Goal: Navigation & Orientation: Find specific page/section

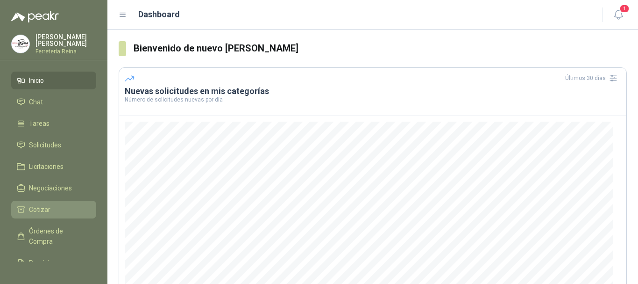
click at [44, 206] on span "Cotizar" at bounding box center [39, 209] width 21 height 10
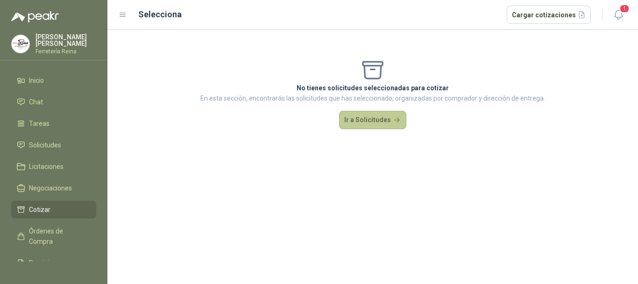
click at [371, 121] on button "Ir a Solicitudes" at bounding box center [372, 120] width 67 height 19
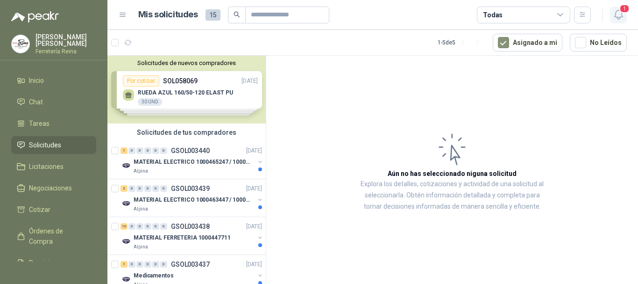
click at [619, 11] on icon "button" at bounding box center [619, 15] width 12 height 12
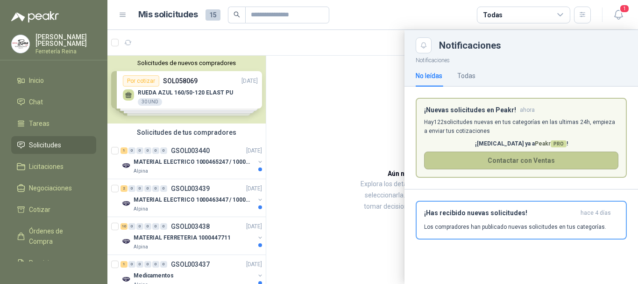
click at [518, 165] on button "Contactar con Ventas" at bounding box center [521, 160] width 194 height 18
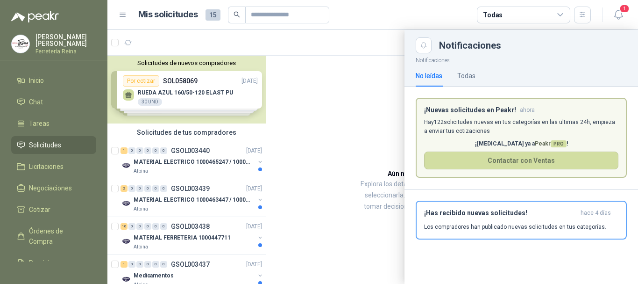
click at [148, 82] on div at bounding box center [372, 157] width 531 height 254
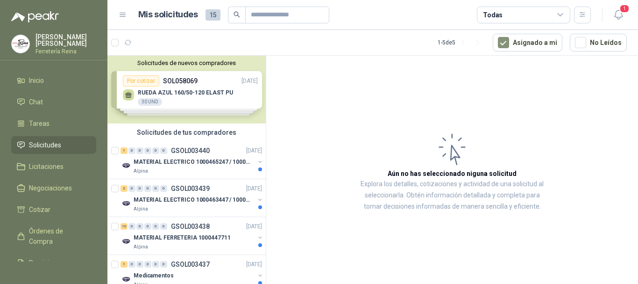
click at [148, 82] on div "Solicitudes de nuevos compradores Por cotizar SOL058069 [DATE] RUEDA AZUL 160/5…" at bounding box center [186, 90] width 158 height 68
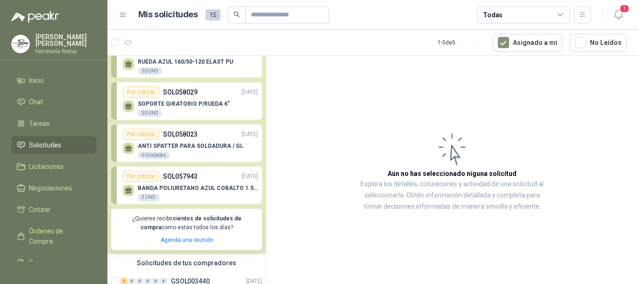
scroll to position [47, 0]
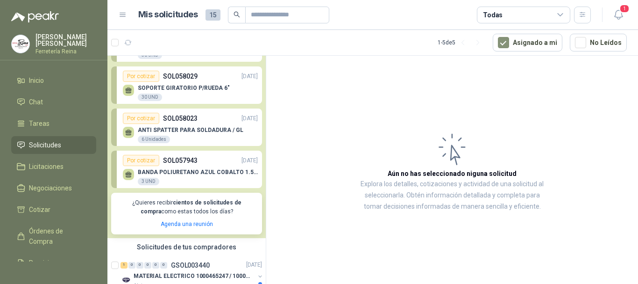
click at [179, 173] on p "BANDA POLIURETANO AZUL COBALTO 1.5MM X 2640 MM DE LARGO X 400 MM ANCHO SIN FIN" at bounding box center [198, 172] width 120 height 7
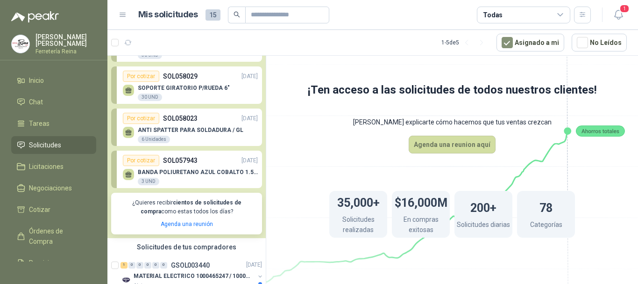
click at [181, 133] on p "ANTI SPATTER PARA SOLDADURA / GL" at bounding box center [191, 130] width 106 height 7
click at [184, 121] on p "SOL058023" at bounding box center [180, 118] width 35 height 10
click at [617, 14] on icon "button" at bounding box center [619, 15] width 12 height 12
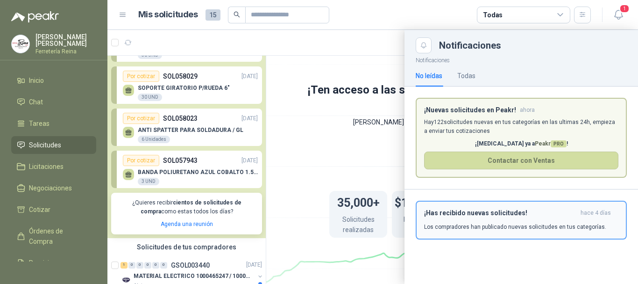
click at [498, 225] on p "Los compradores han publicado nuevas solicitudes en tus categorías." at bounding box center [515, 226] width 182 height 8
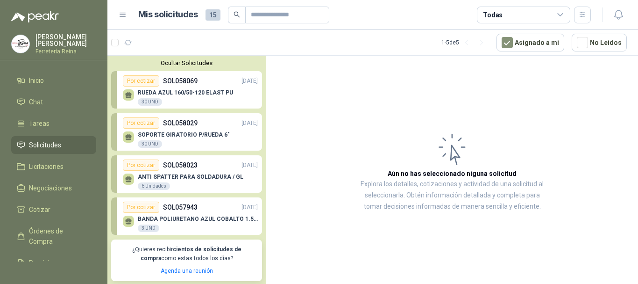
click at [136, 77] on div "Por cotizar" at bounding box center [141, 80] width 36 height 11
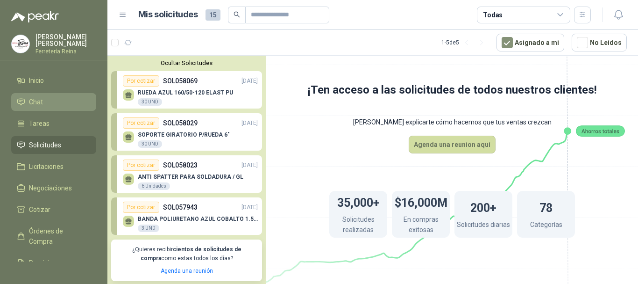
click at [25, 97] on li "Chat" at bounding box center [54, 102] width 74 height 10
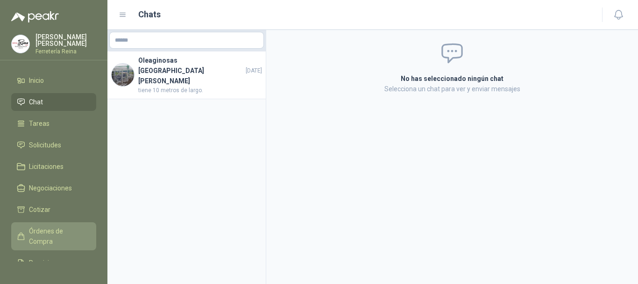
click at [43, 236] on span "Órdenes de Compra" at bounding box center [58, 236] width 58 height 21
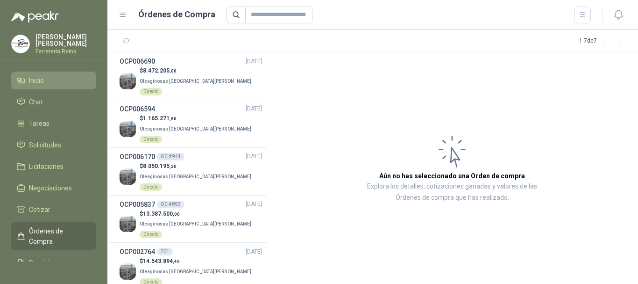
click at [34, 75] on span "Inicio" at bounding box center [36, 80] width 15 height 10
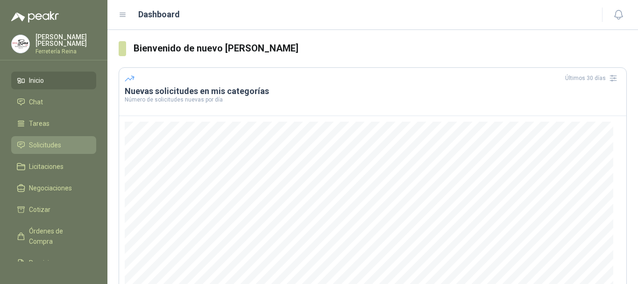
click at [51, 143] on span "Solicitudes" at bounding box center [45, 145] width 32 height 10
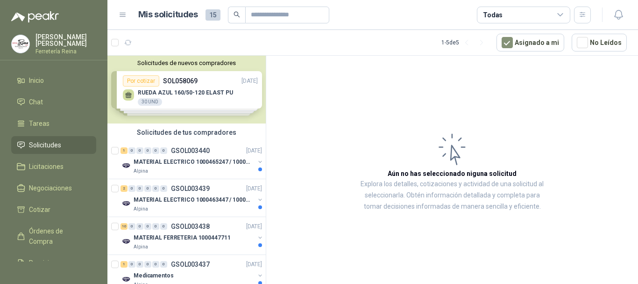
click at [54, 43] on div "[PERSON_NAME] Reina" at bounding box center [66, 44] width 61 height 21
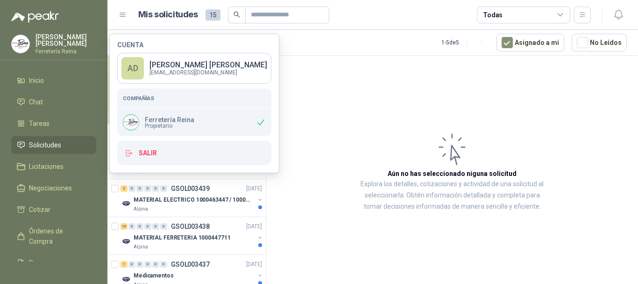
click at [138, 122] on img at bounding box center [130, 121] width 15 height 15
click at [159, 121] on p "Ferretería Reina" at bounding box center [170, 119] width 50 height 7
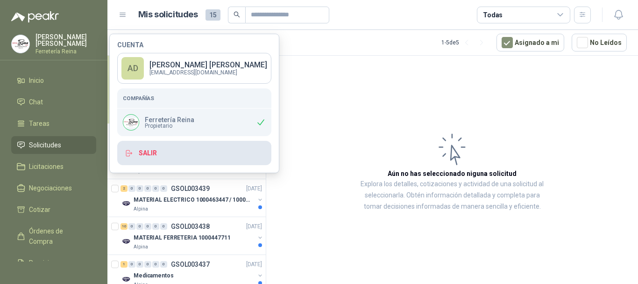
click at [146, 152] on button "Salir" at bounding box center [194, 153] width 154 height 24
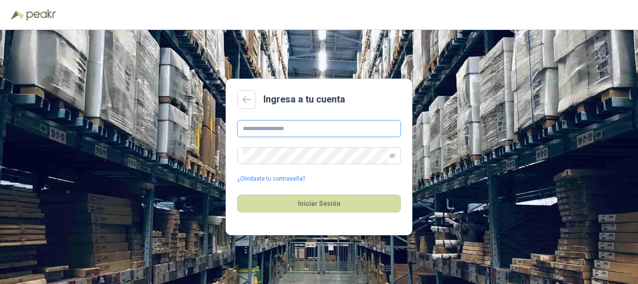
type input "**********"
